Goal: Information Seeking & Learning: Learn about a topic

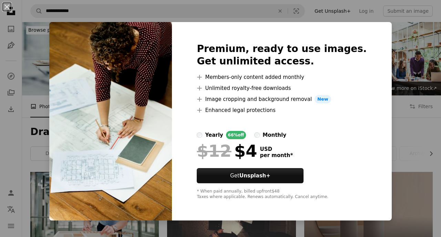
scroll to position [632, 0]
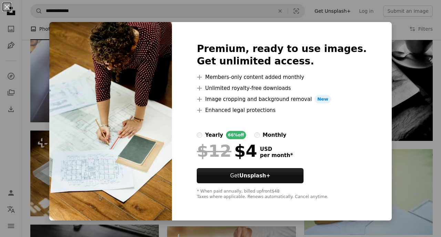
click at [389, 100] on div "An X shape Premium, ready to use images. Get unlimited access. A plus sign Memb…" at bounding box center [220, 118] width 441 height 237
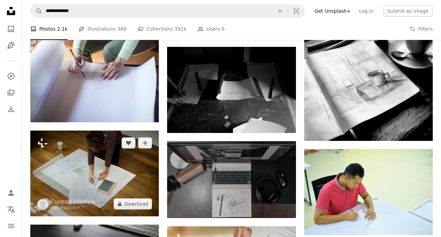
scroll to position [640, 0]
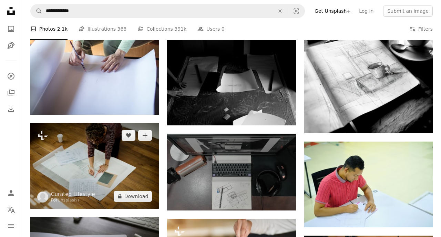
click at [100, 123] on img at bounding box center [94, 166] width 129 height 86
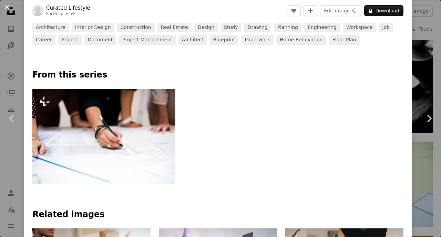
scroll to position [267, 0]
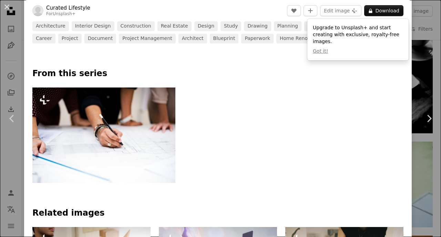
click at [131, 147] on img at bounding box center [103, 136] width 143 height 96
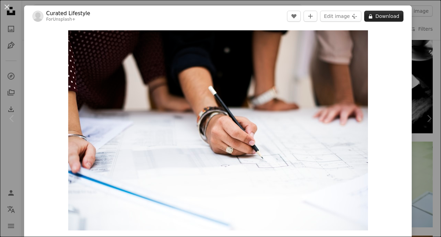
click at [387, 19] on button "A lock Download" at bounding box center [383, 16] width 39 height 11
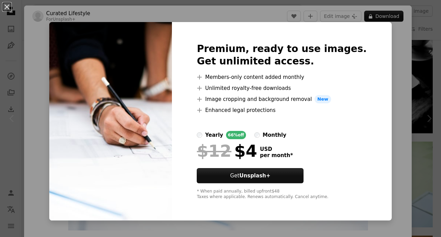
click at [392, 112] on div "An X shape Premium, ready to use images. Get unlimited access. A plus sign Memb…" at bounding box center [220, 118] width 441 height 237
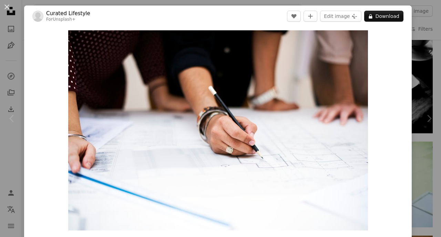
click at [25, 44] on div "Zoom in" at bounding box center [218, 130] width 388 height 207
click at [9, 8] on button "An X shape" at bounding box center [7, 7] width 8 height 8
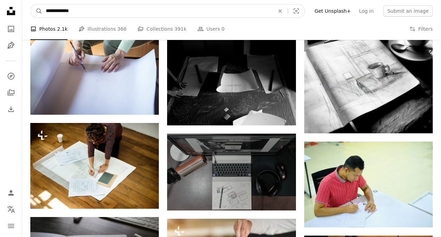
click at [101, 10] on input "**********" at bounding box center [157, 10] width 230 height 13
type input "**********"
click button "A magnifying glass" at bounding box center [37, 10] width 12 height 13
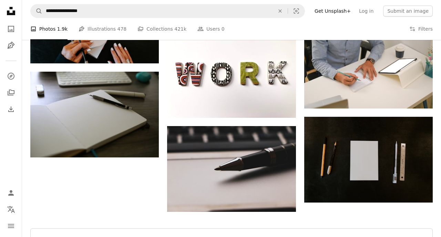
scroll to position [811, 0]
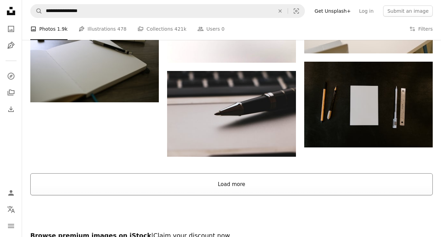
click at [236, 173] on button "Load more" at bounding box center [231, 184] width 403 height 22
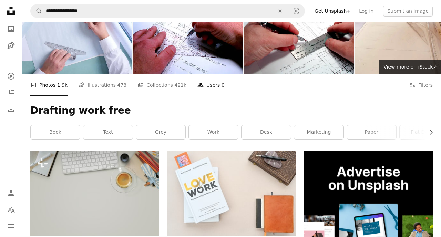
scroll to position [0, 0]
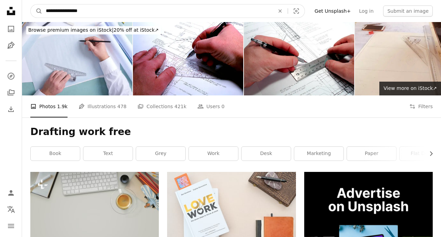
click at [124, 14] on input "**********" at bounding box center [157, 10] width 230 height 13
type input "**********"
click at [31, 4] on button "A magnifying glass" at bounding box center [37, 10] width 12 height 13
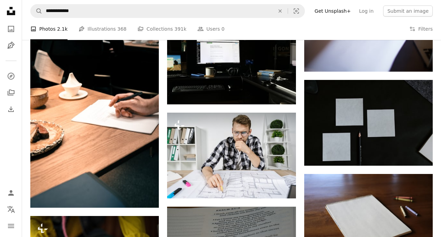
scroll to position [2416, 0]
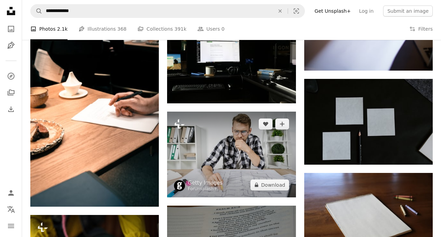
click at [249, 112] on img at bounding box center [231, 155] width 129 height 86
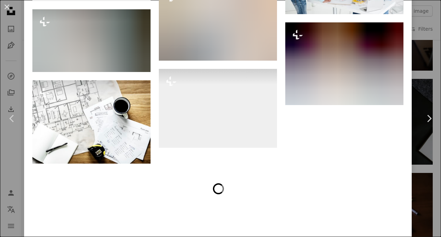
scroll to position [1405, 0]
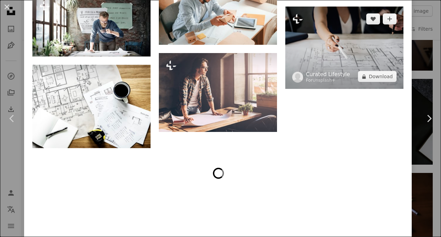
click at [321, 78] on link "Curated Lifestyle" at bounding box center [328, 74] width 44 height 7
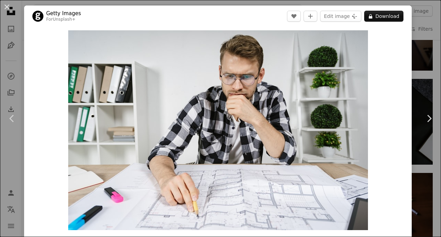
click at [22, 18] on div "An X shape Chevron left Chevron right Getty Images For Unsplash+ A heart A plus…" at bounding box center [220, 118] width 441 height 237
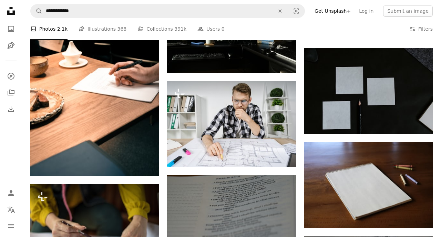
scroll to position [2448, 0]
